Goal: Information Seeking & Learning: Learn about a topic

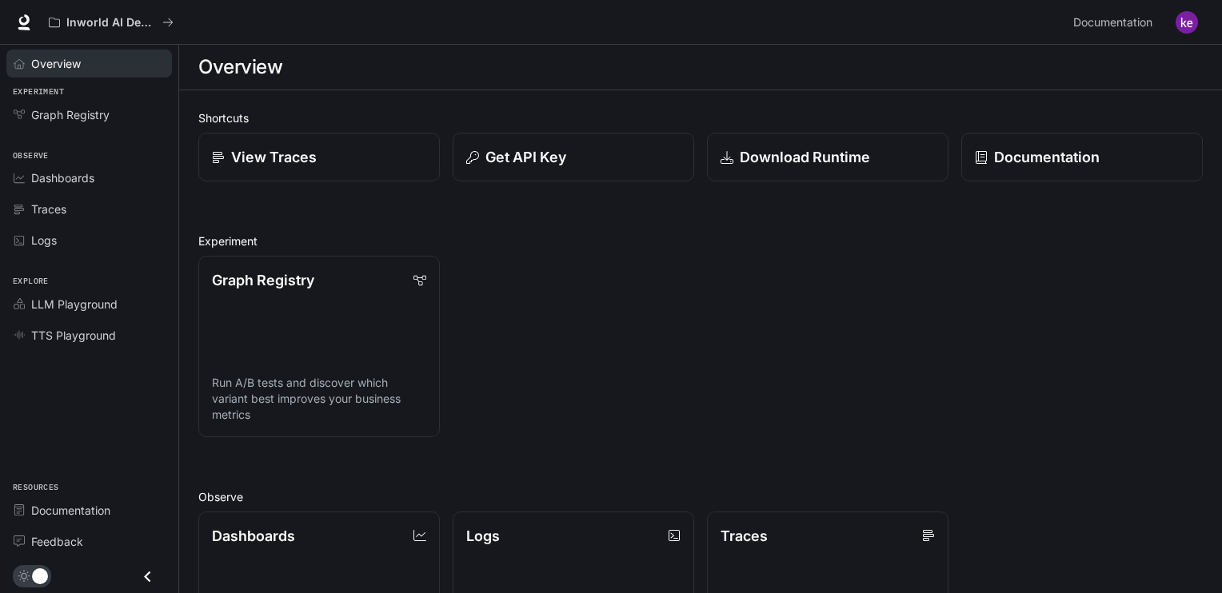
click at [59, 65] on span "Overview" at bounding box center [56, 63] width 50 height 17
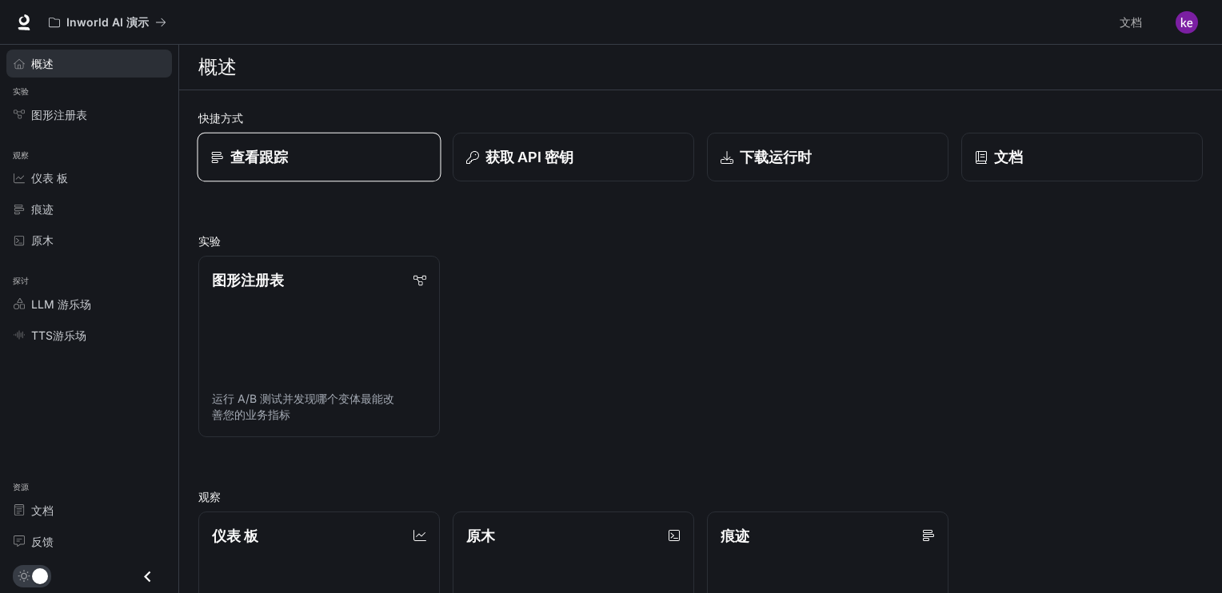
click at [301, 154] on div "查看跟踪" at bounding box center [319, 157] width 217 height 22
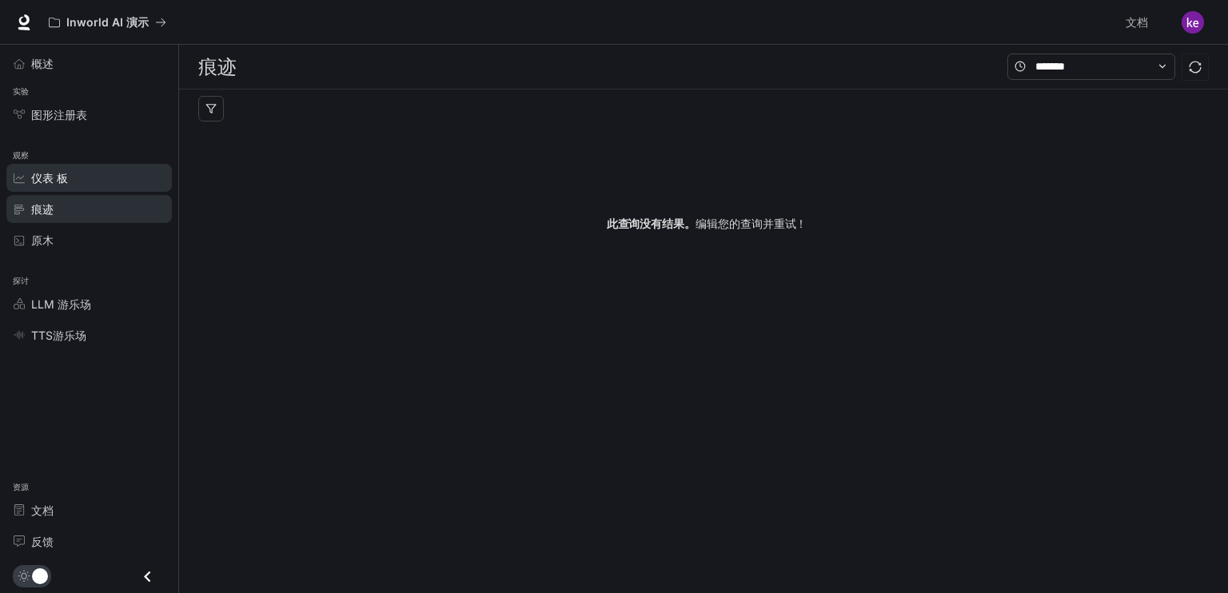
click at [63, 170] on span "仪表 板" at bounding box center [49, 178] width 37 height 17
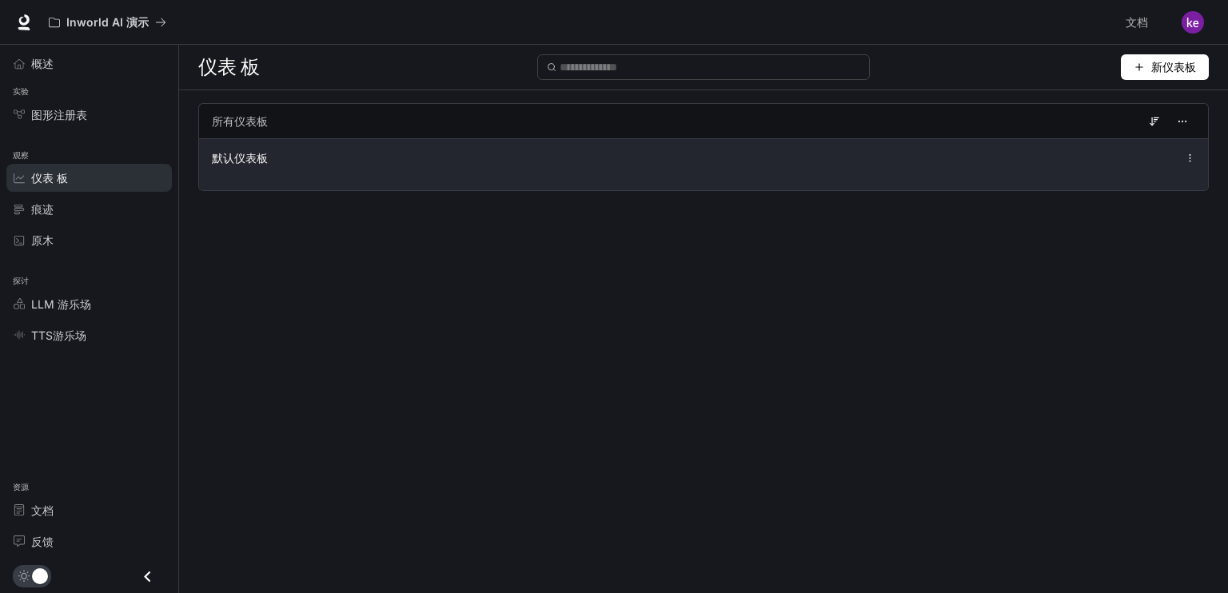
click at [352, 176] on div "默认仪表板" at bounding box center [703, 164] width 1009 height 52
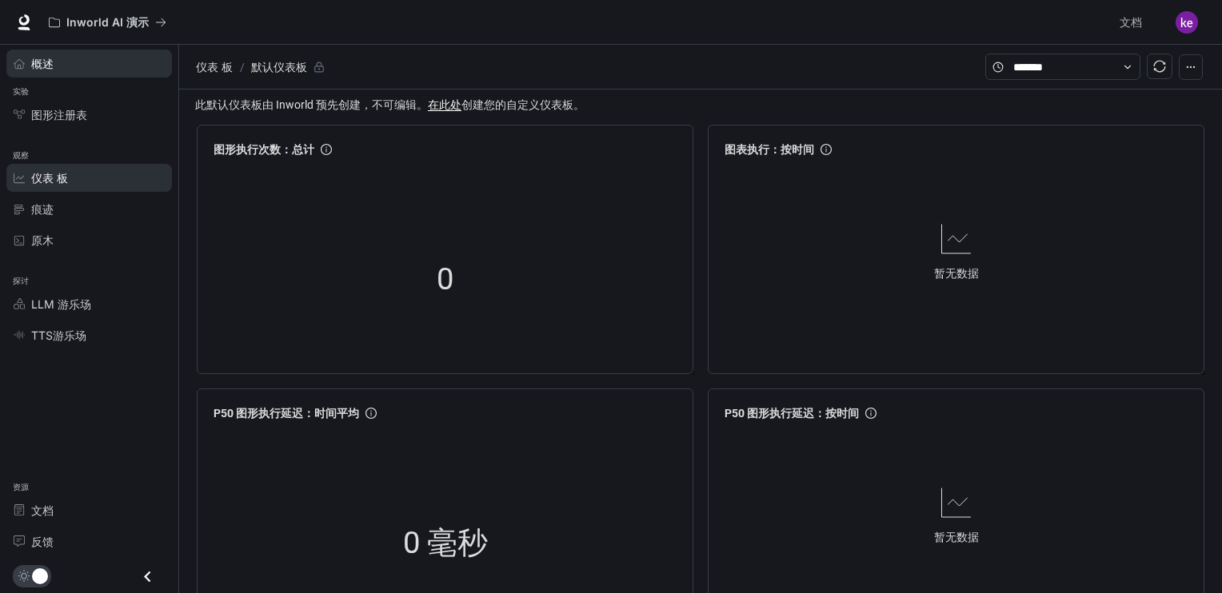
click at [59, 71] on div "概述" at bounding box center [98, 63] width 134 height 17
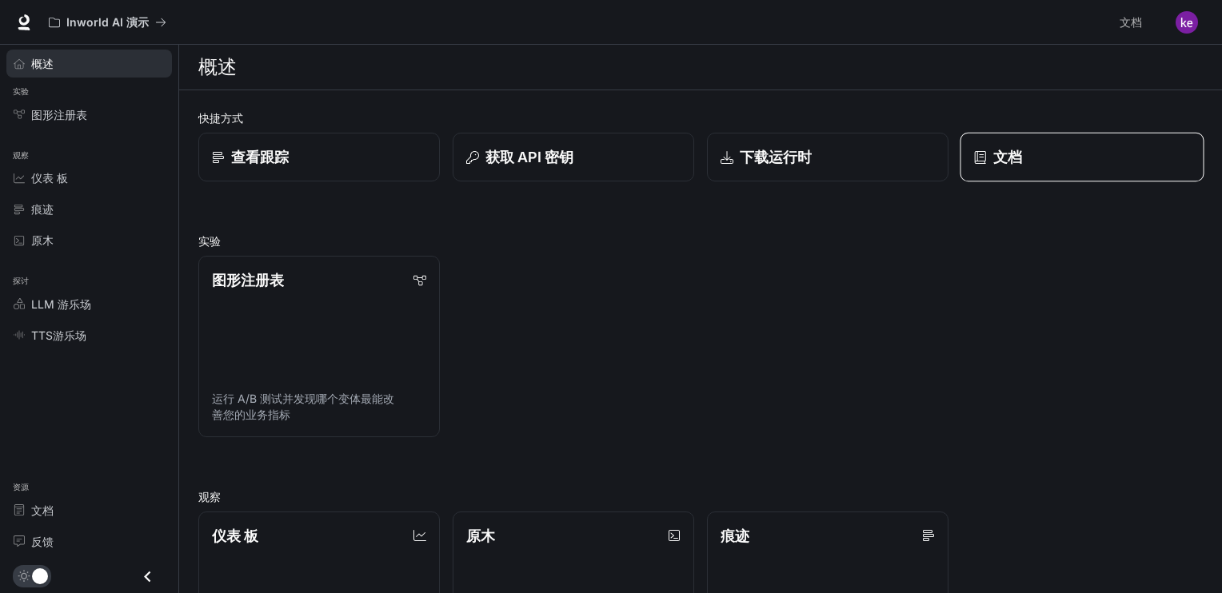
click at [981, 161] on icon at bounding box center [980, 156] width 13 height 13
